Goal: Book appointment/travel/reservation

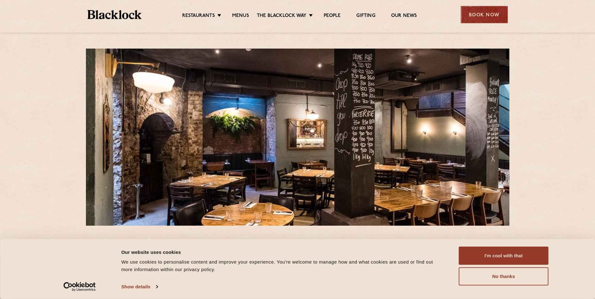
click at [490, 12] on div "Book Now" at bounding box center [484, 14] width 47 height 17
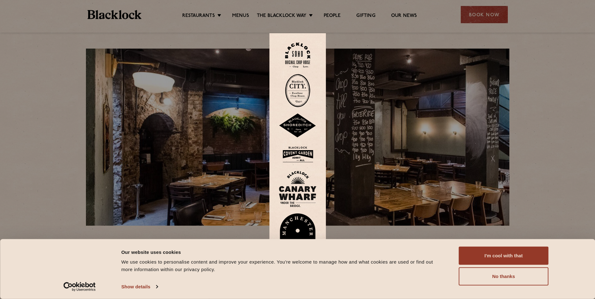
click at [306, 94] on img at bounding box center [297, 90] width 25 height 33
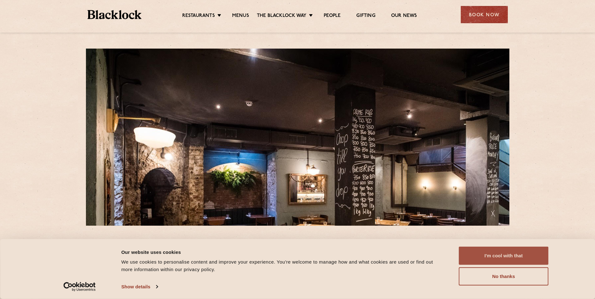
click at [470, 255] on button "I'm cool with that" at bounding box center [504, 256] width 90 height 18
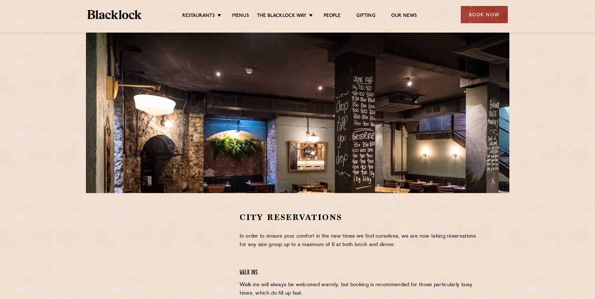
scroll to position [188, 0]
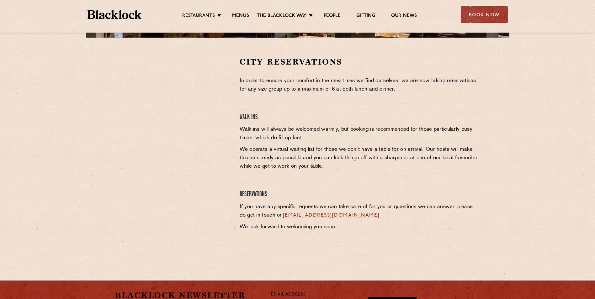
click at [216, 89] on div at bounding box center [172, 103] width 115 height 94
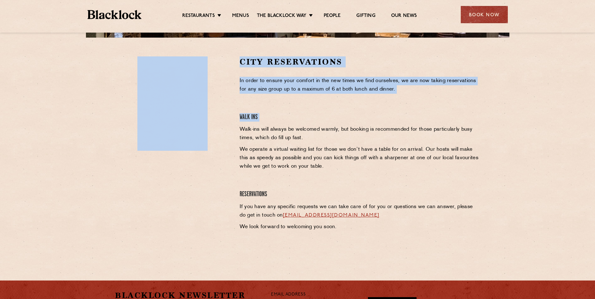
drag, startPoint x: 236, startPoint y: 124, endPoint x: 231, endPoint y: 122, distance: 5.0
click at [231, 122] on div "City Reservations In order to ensure your comfort in the new times we find ours…" at bounding box center [297, 151] width 375 height 190
click at [425, 114] on h4 "Walk Ins" at bounding box center [360, 117] width 241 height 8
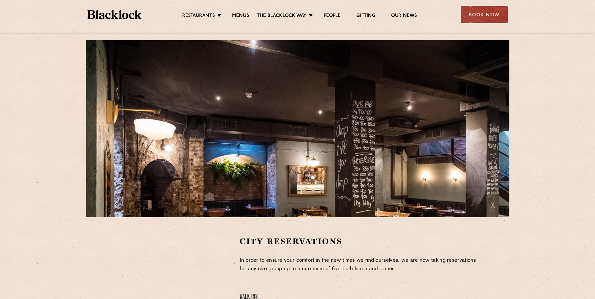
scroll to position [0, 0]
